Goal: Navigation & Orientation: Find specific page/section

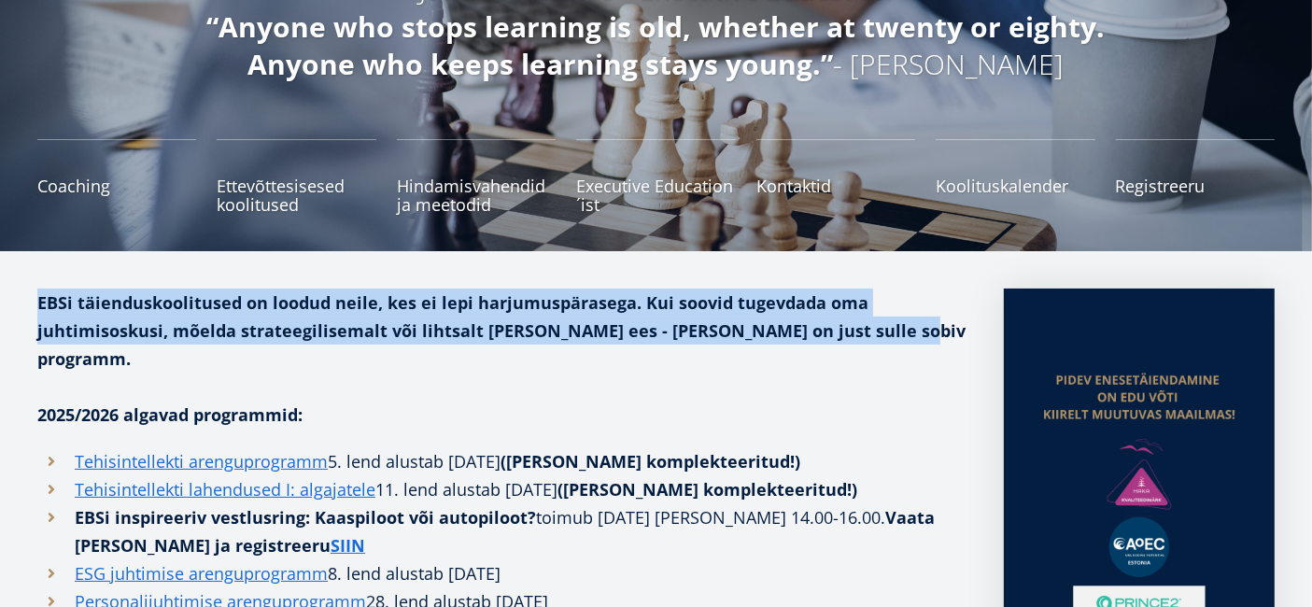
scroll to position [104, 0]
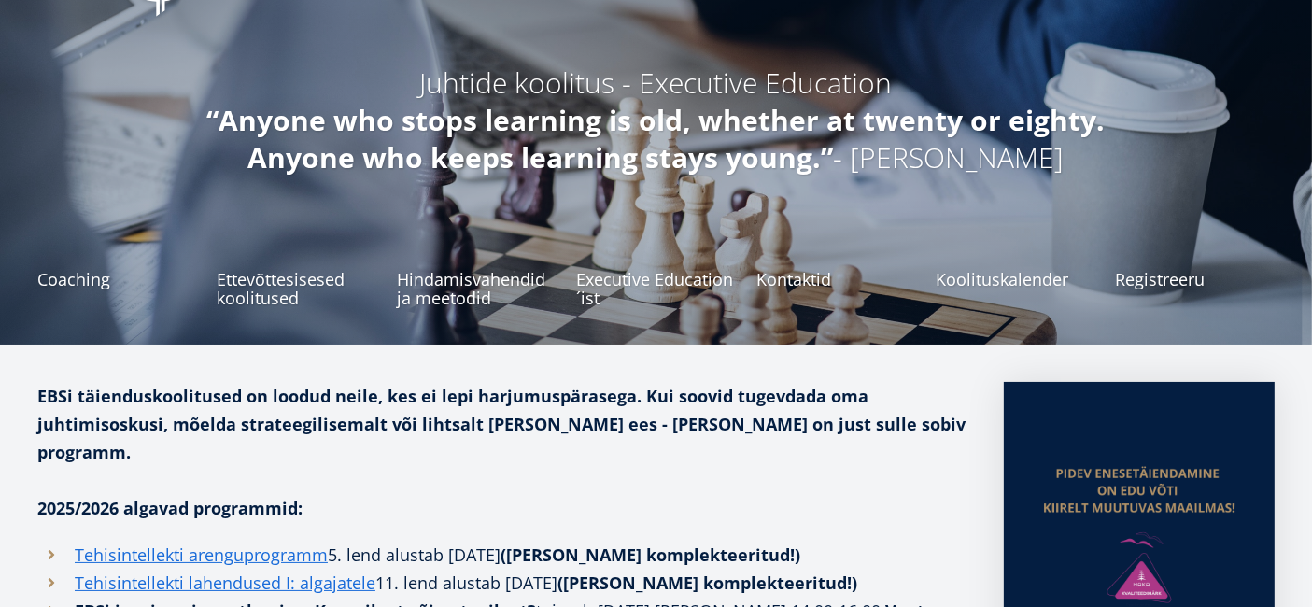
click at [582, 494] on p "2025/2026 algavad programmid:" at bounding box center [501, 508] width 929 height 28
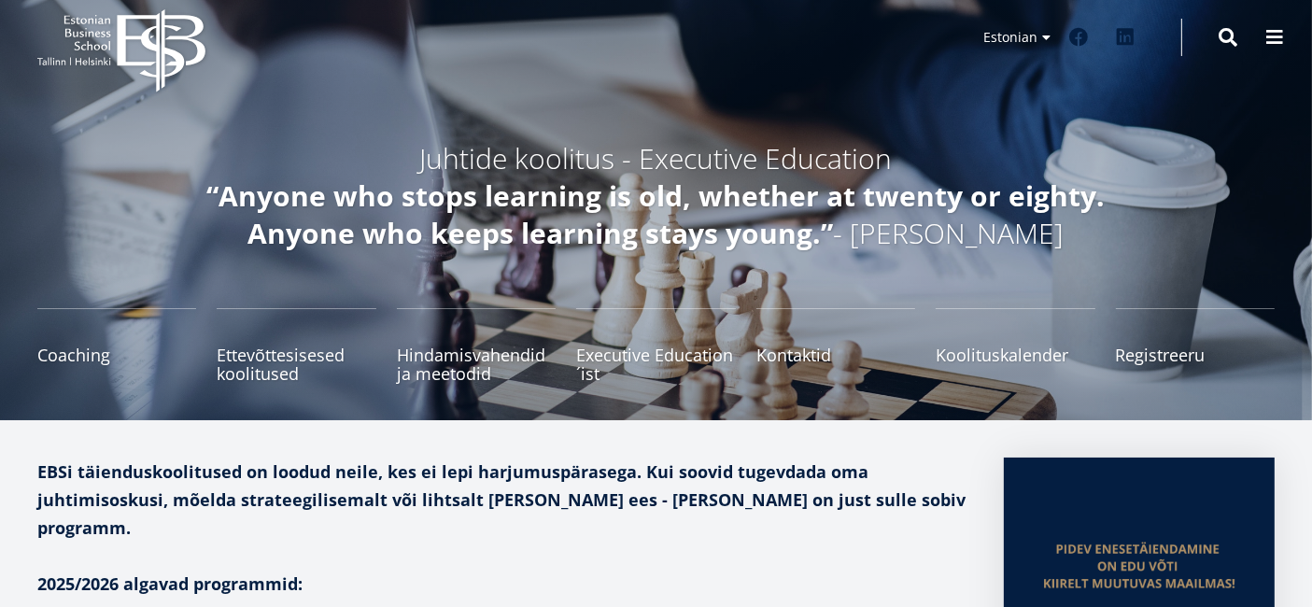
scroll to position [0, 0]
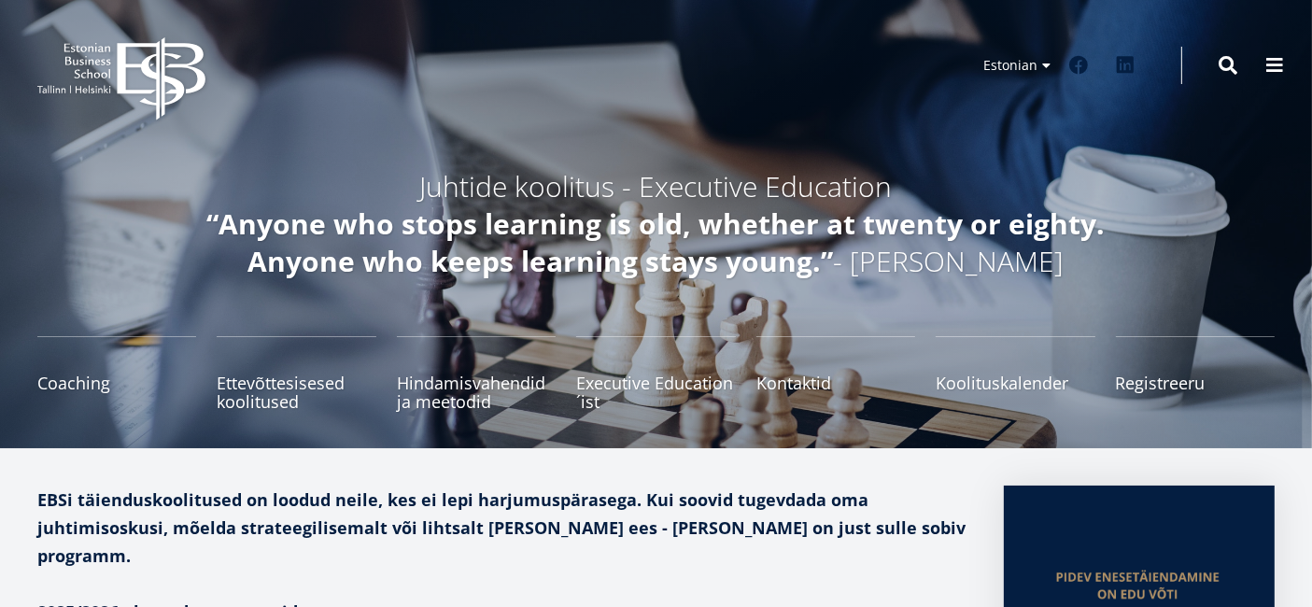
click at [98, 97] on icon "EBS Logo Created with Sketch." at bounding box center [121, 78] width 168 height 83
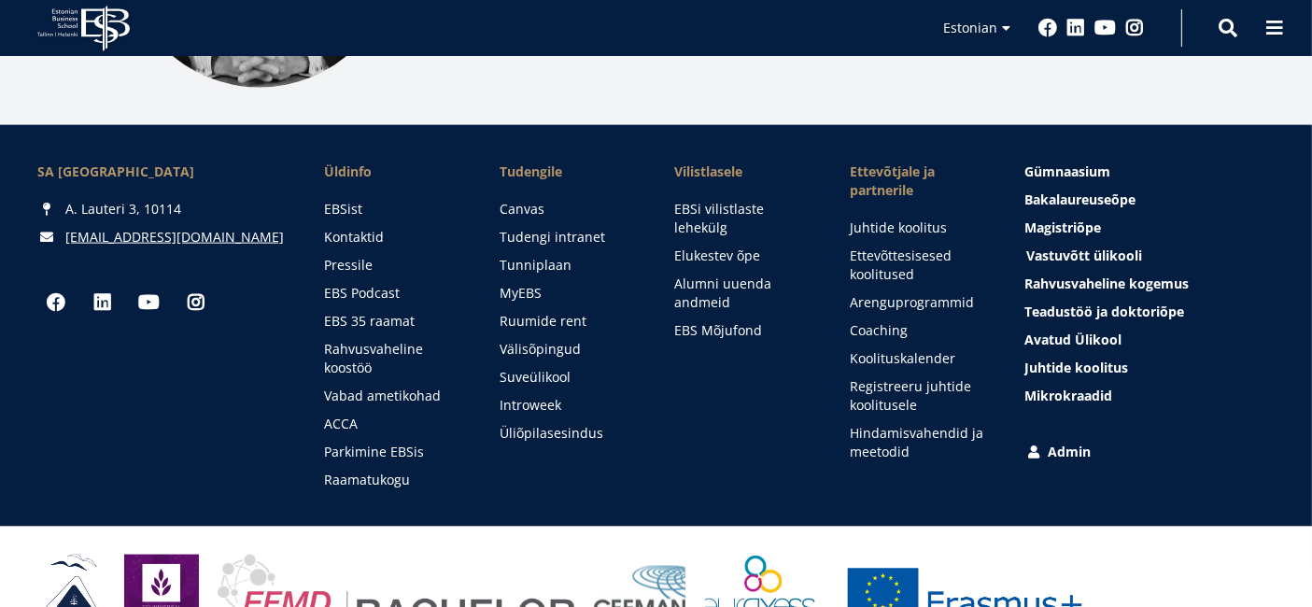
scroll to position [2541, 0]
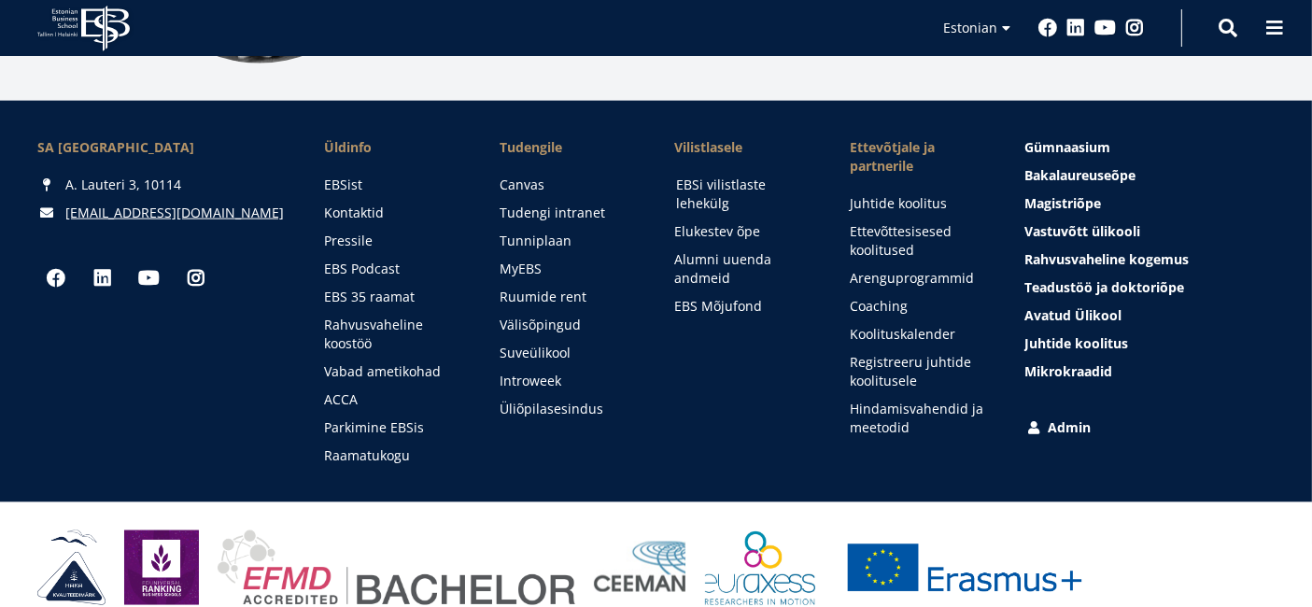
click at [718, 176] on link "EBSi vilistlaste lehekülg" at bounding box center [746, 194] width 138 height 37
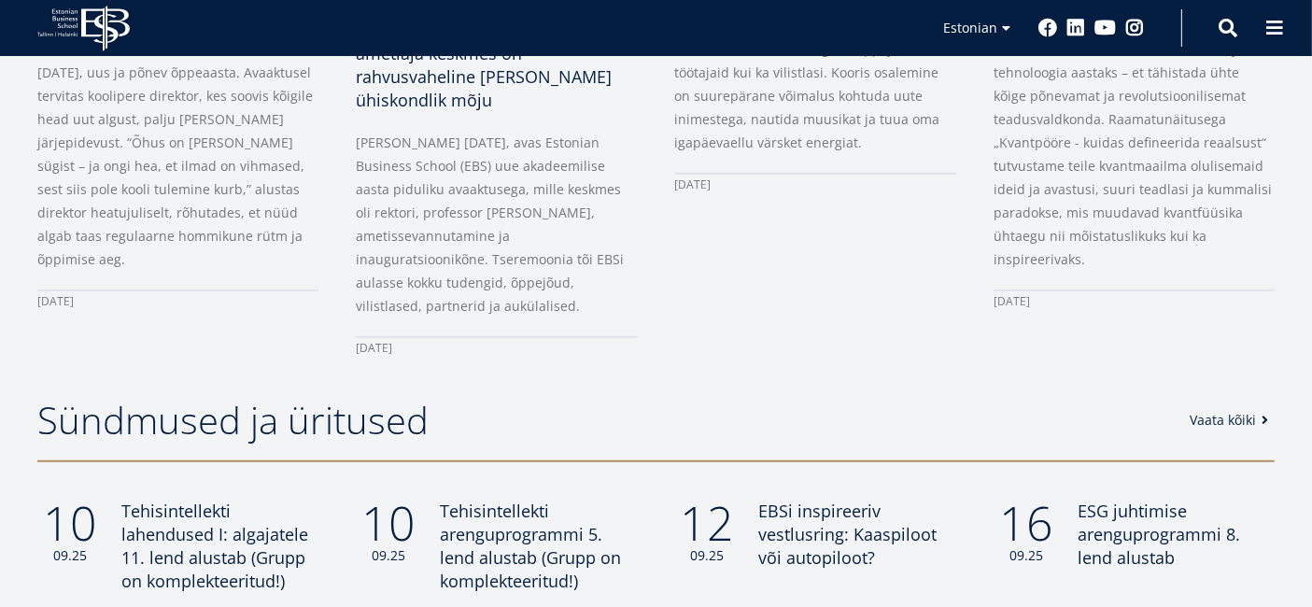
scroll to position [1453, 0]
